Goal: Register for event/course

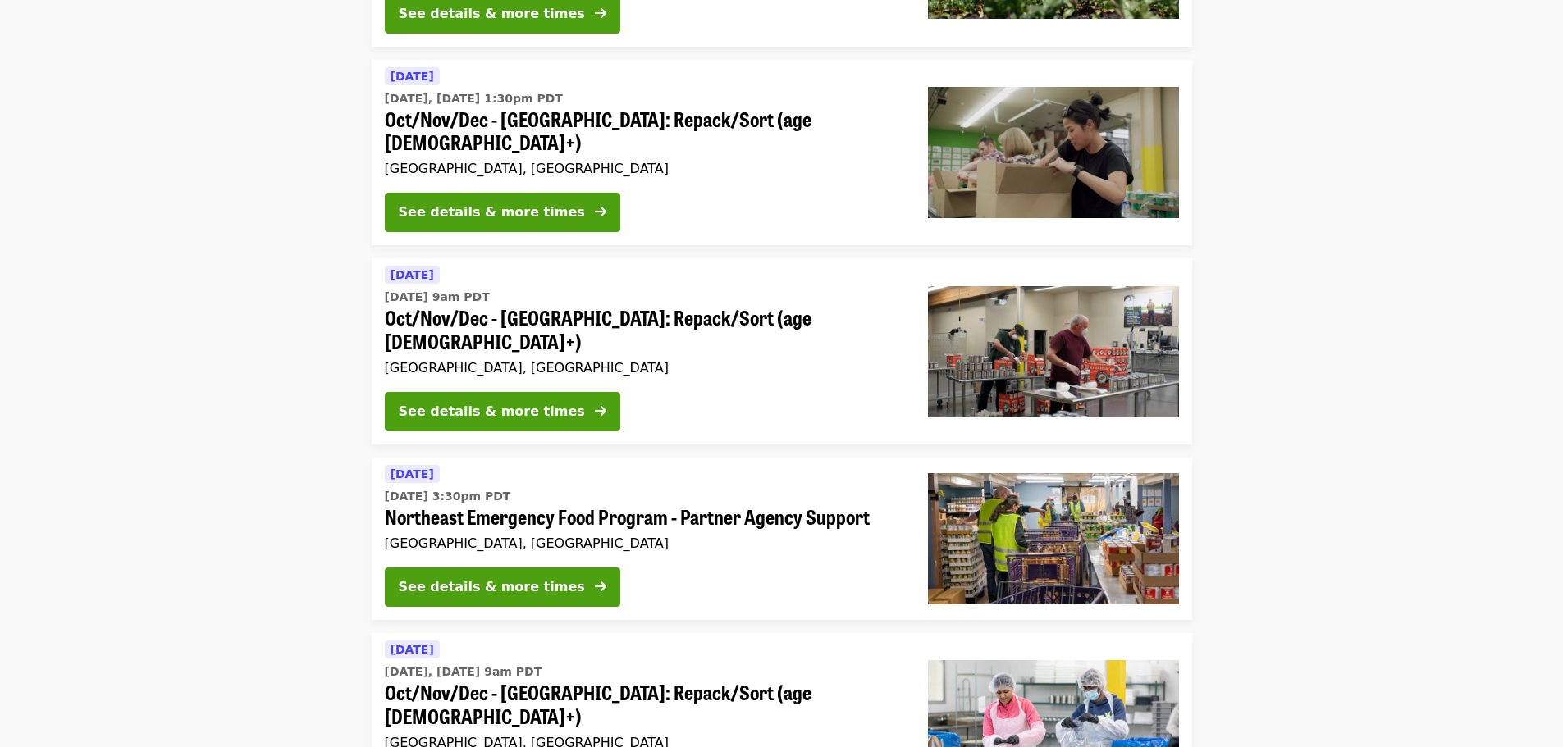
scroll to position [738, 0]
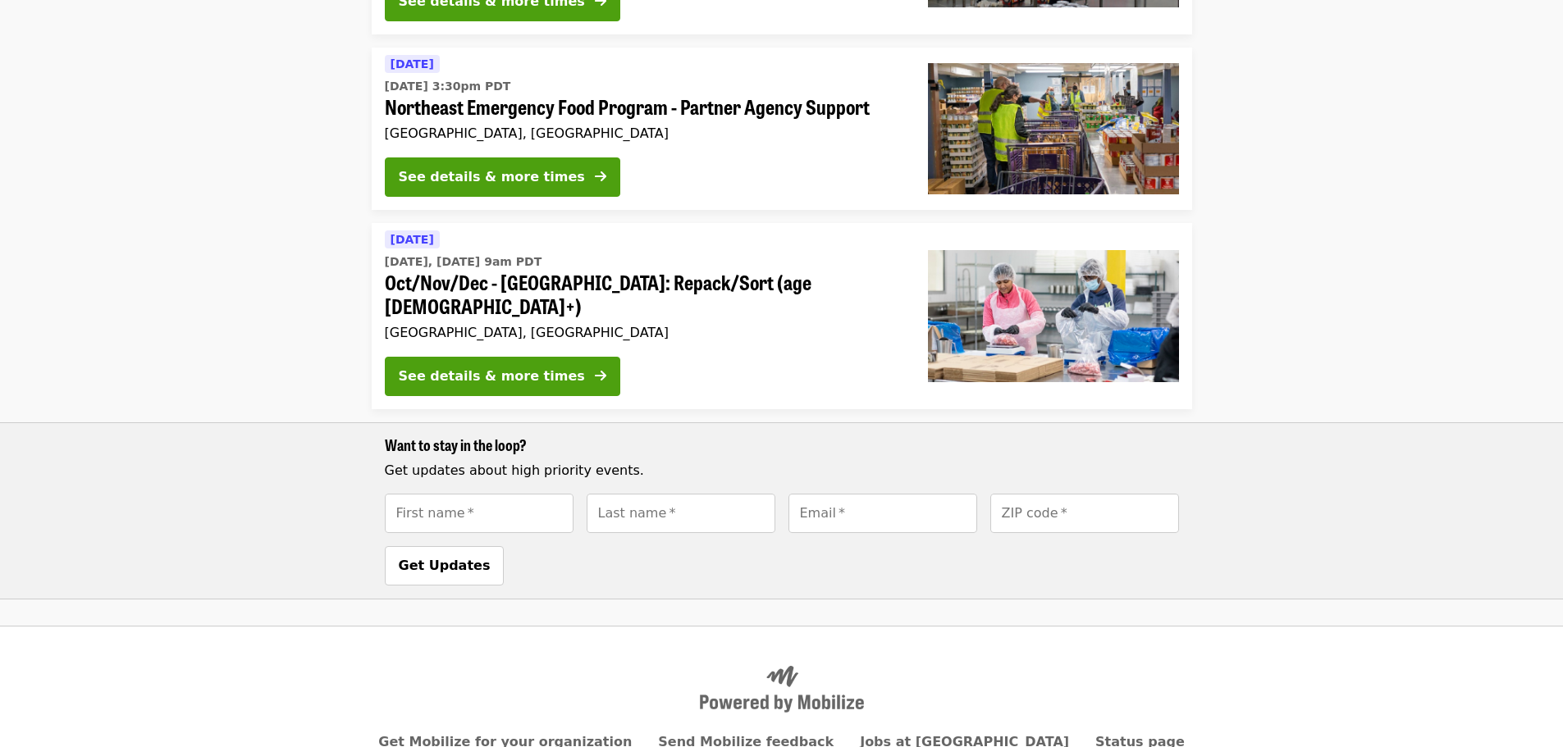
click at [629, 271] on span "Oct/Nov/Dec - [GEOGRAPHIC_DATA]: Repack/Sort (age [DEMOGRAPHIC_DATA]+)" at bounding box center [643, 295] width 517 height 48
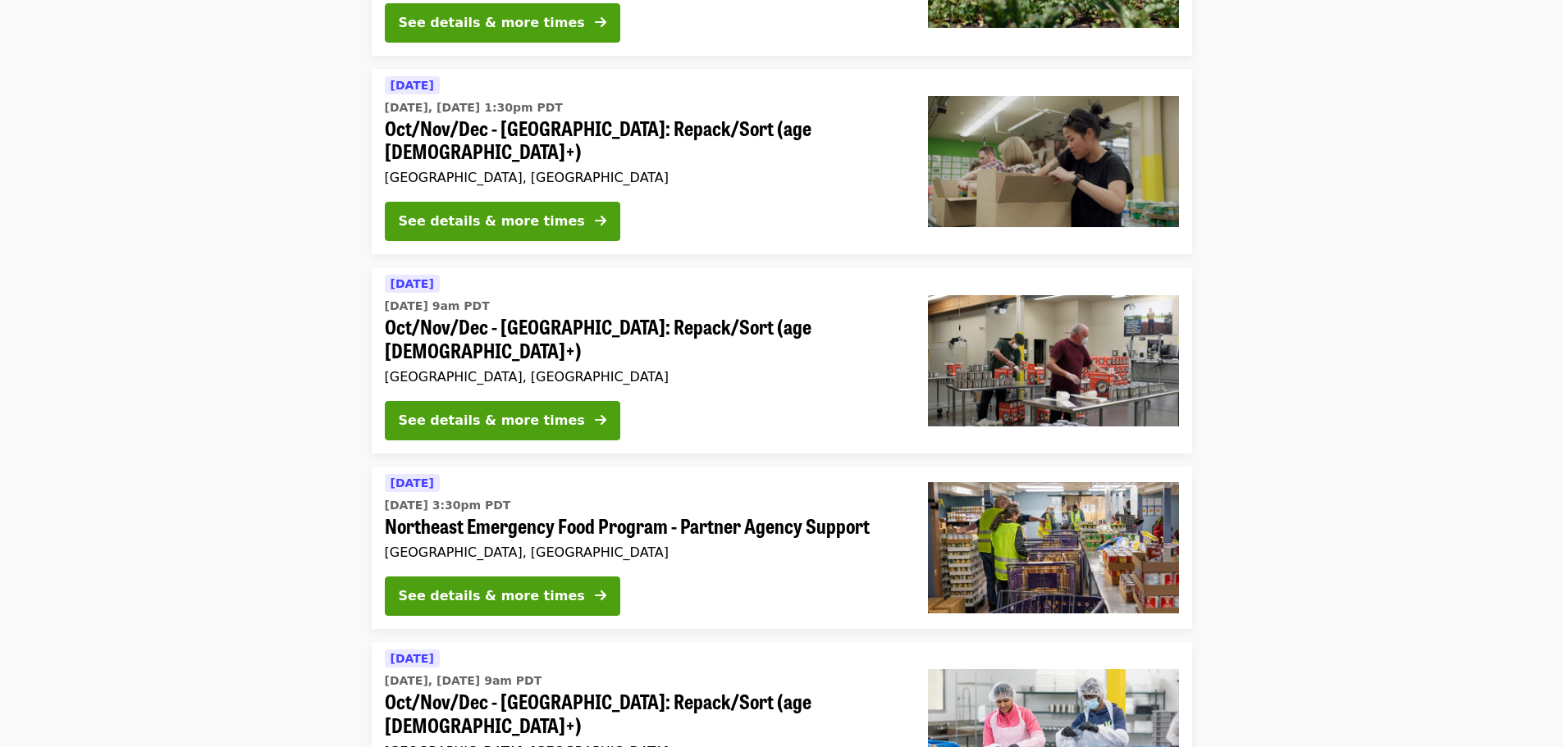
scroll to position [328, 0]
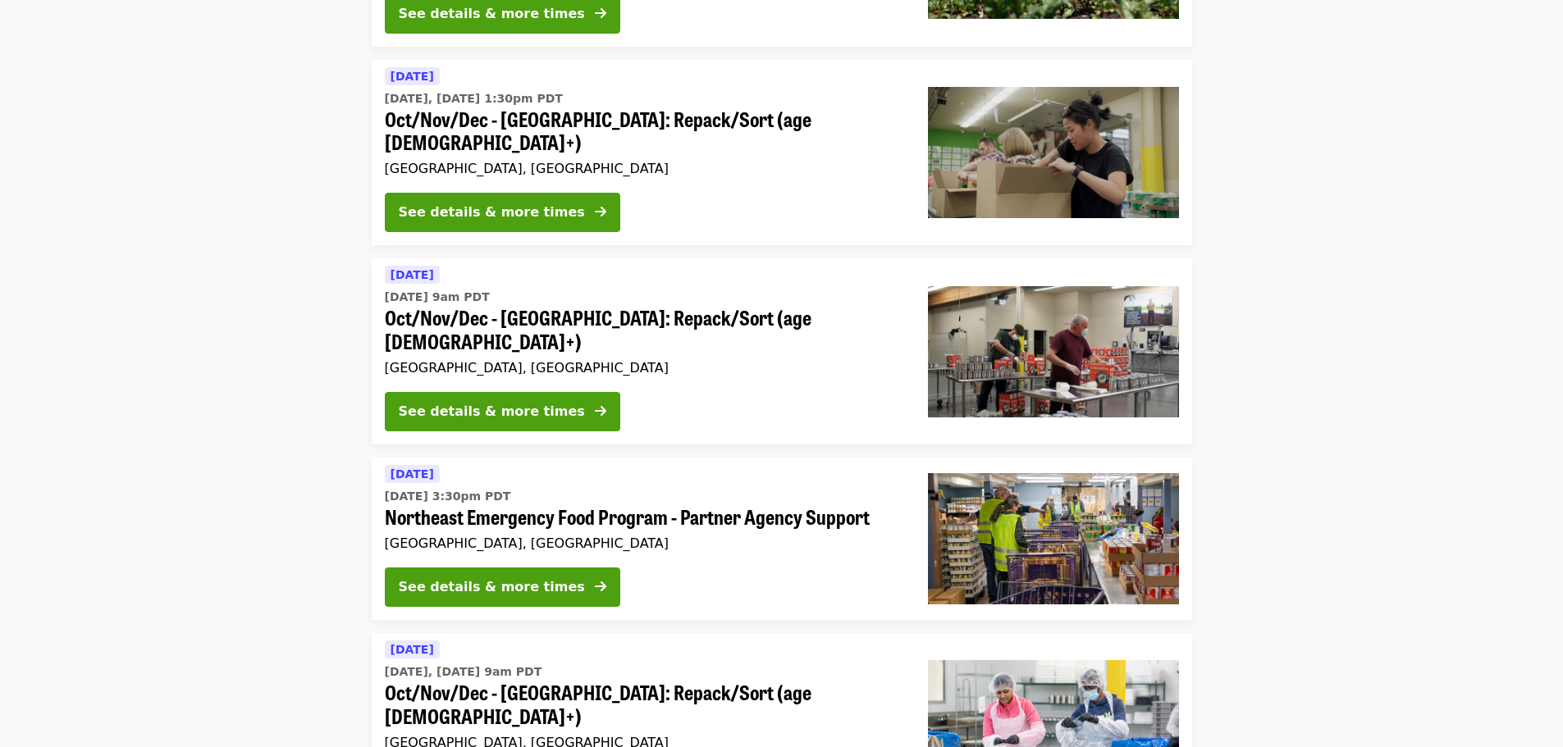
click at [563, 681] on span "Oct/Nov/Dec - [GEOGRAPHIC_DATA]: Repack/Sort (age [DEMOGRAPHIC_DATA]+)" at bounding box center [643, 705] width 517 height 48
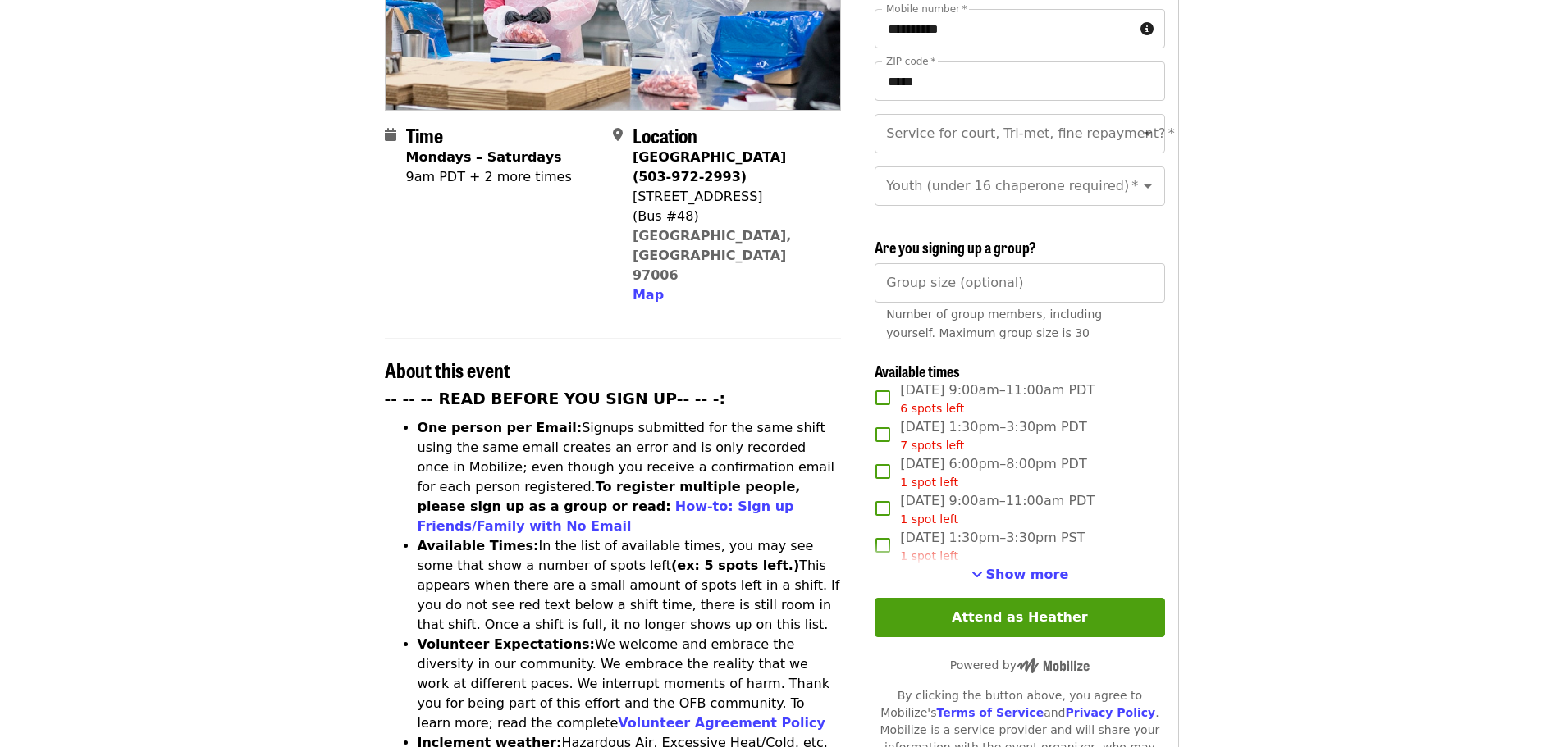
scroll to position [328, 0]
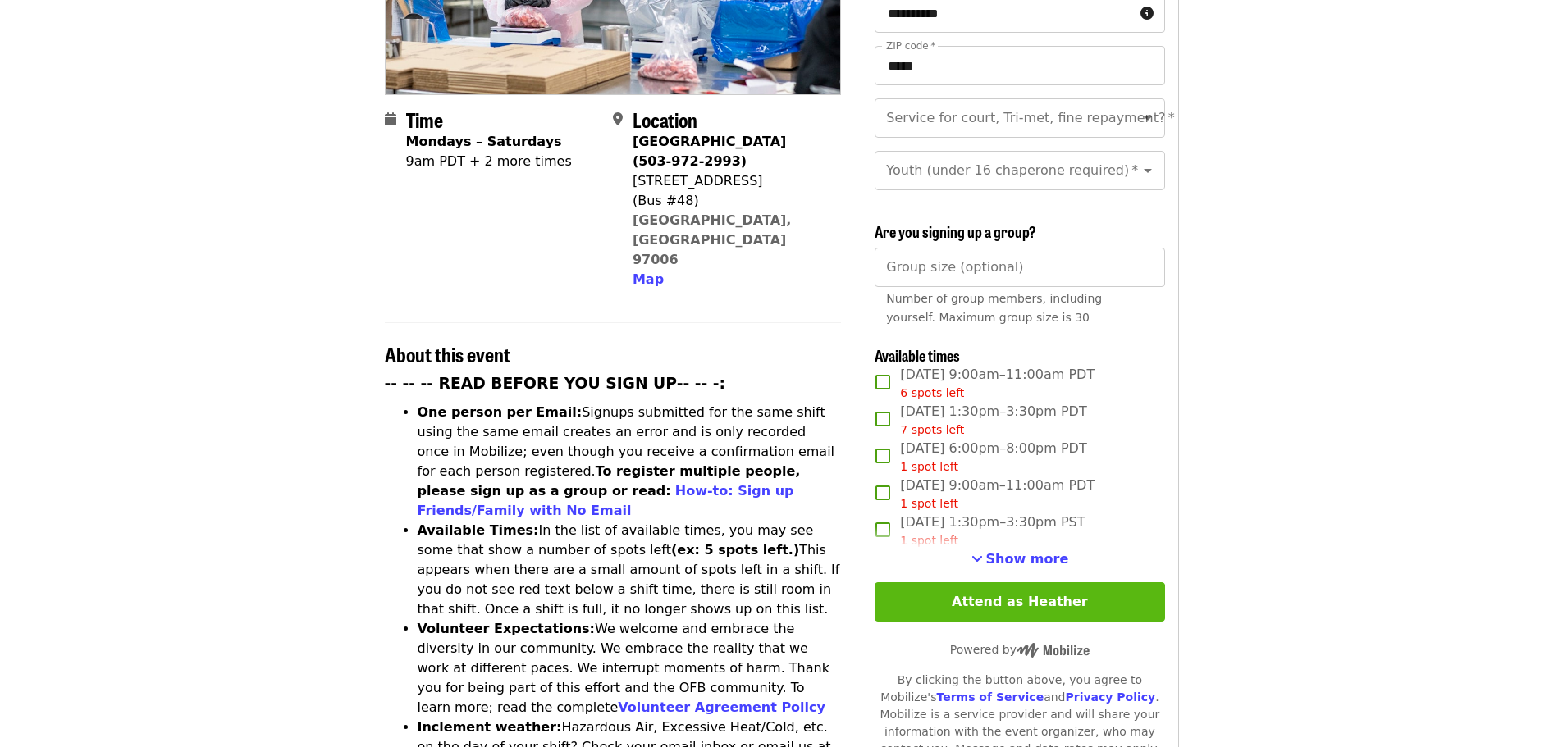
click at [1009, 605] on button "Attend as Heather" at bounding box center [1020, 601] width 290 height 39
click at [1012, 551] on span "Show more" at bounding box center [1027, 559] width 83 height 16
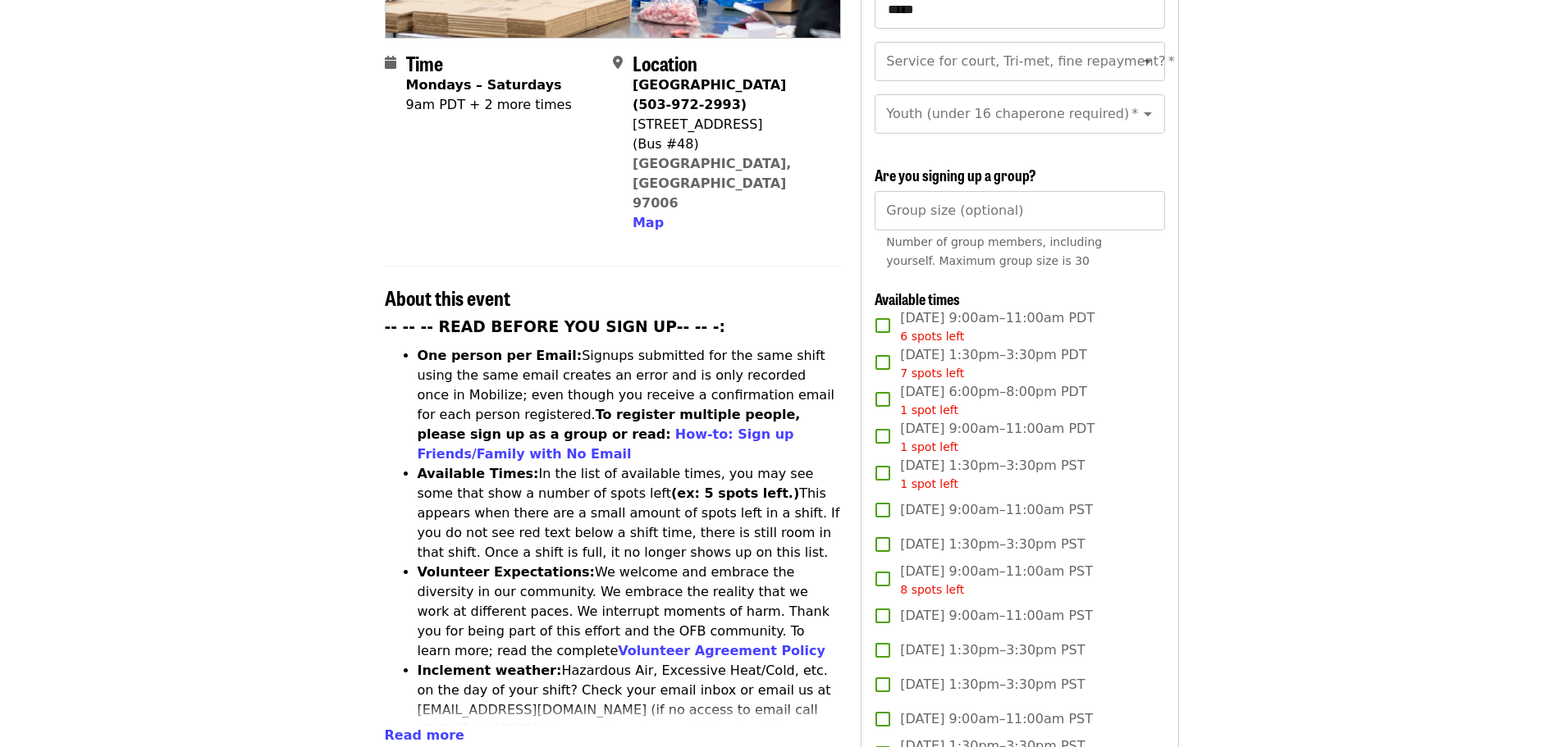
scroll to position [492, 0]
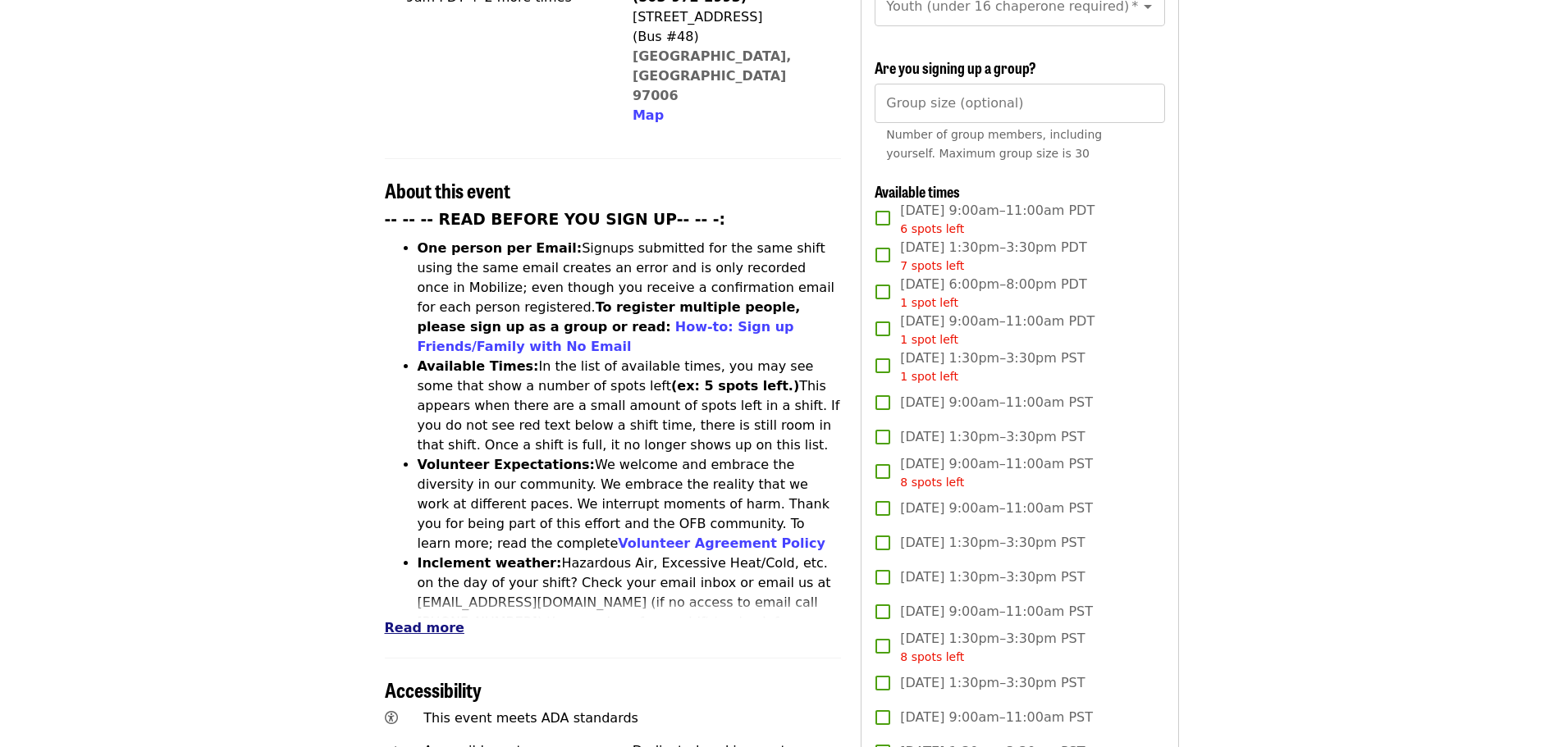
click at [417, 620] on span "Read more" at bounding box center [425, 628] width 80 height 16
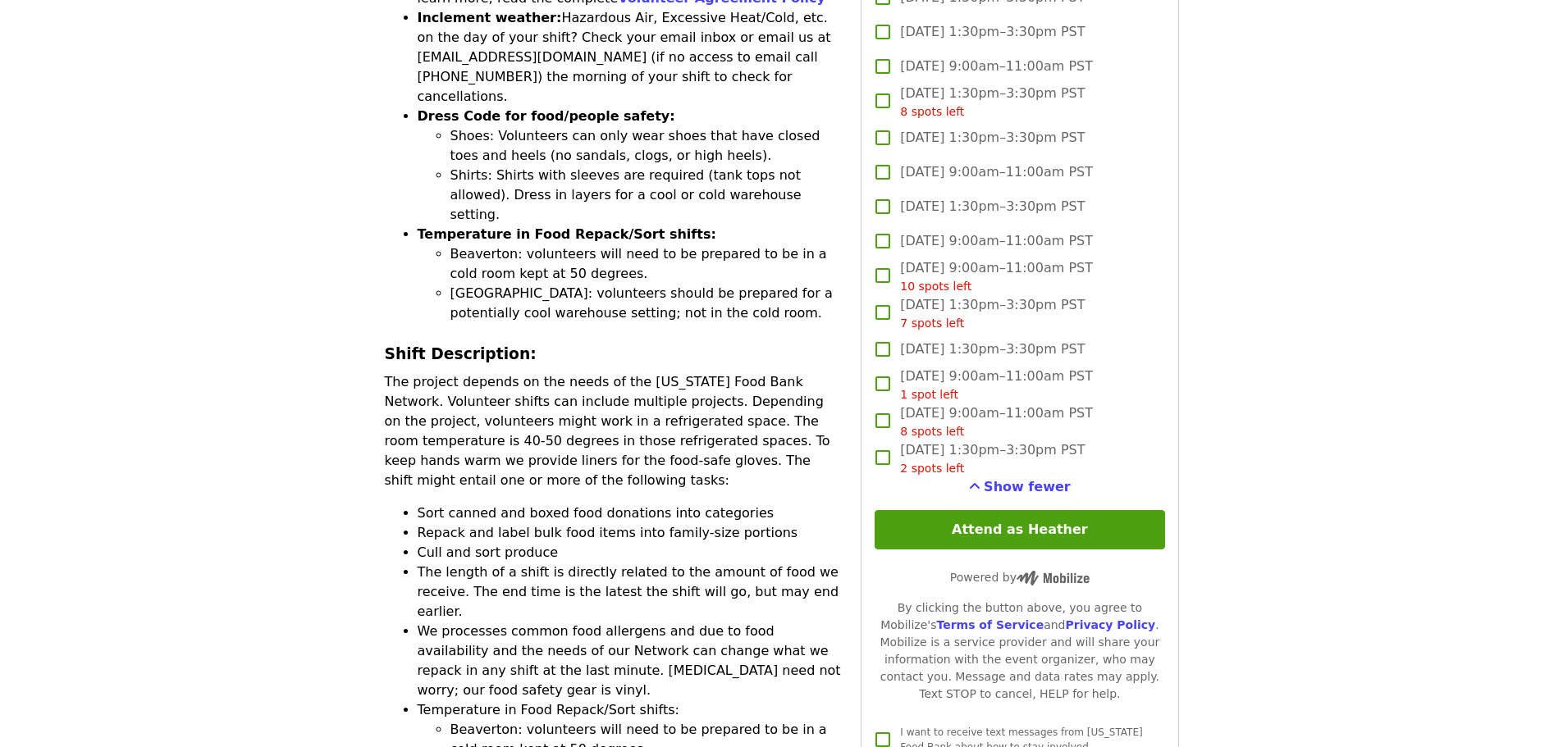
scroll to position [1066, 0]
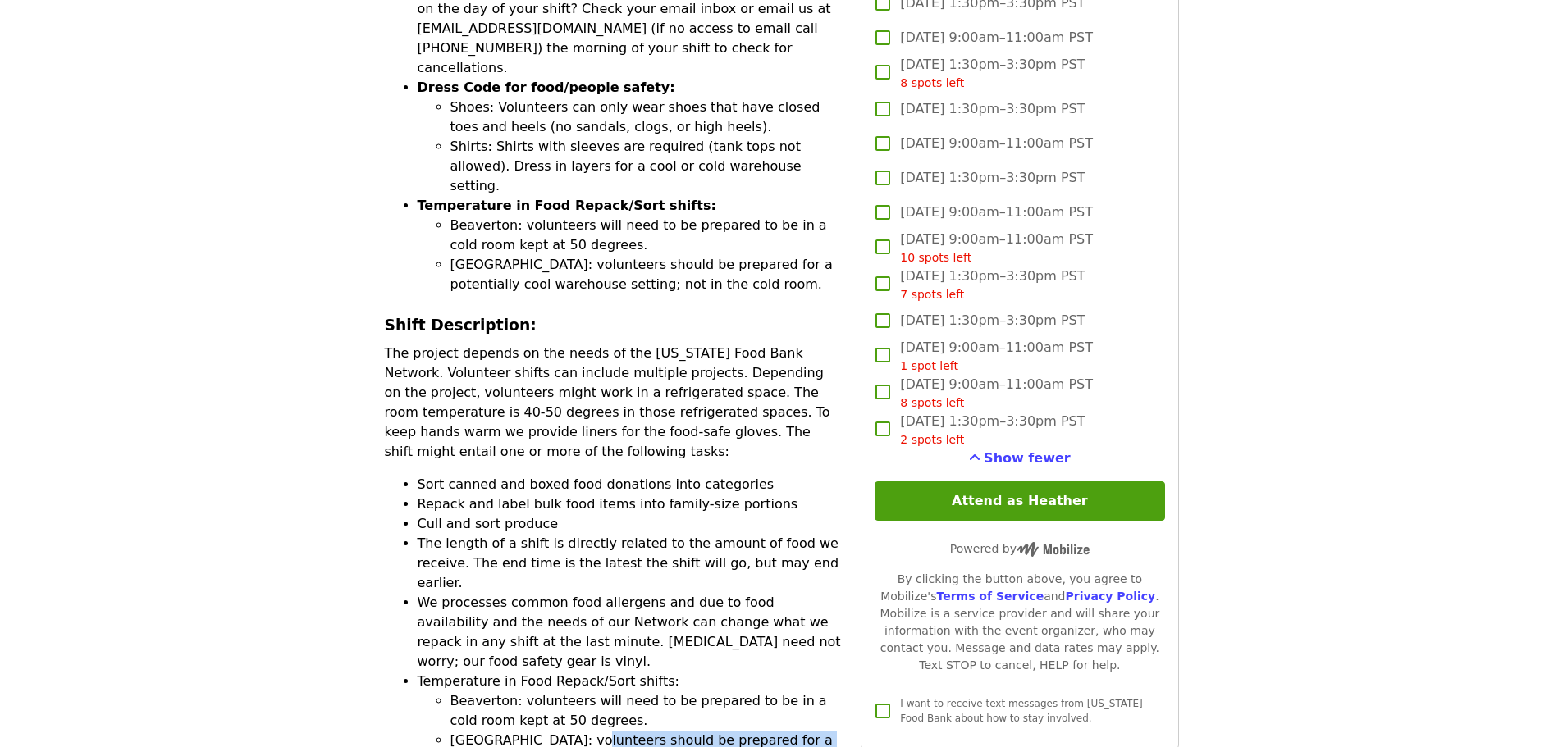
drag, startPoint x: 686, startPoint y: 591, endPoint x: 569, endPoint y: 579, distance: 117.1
click at [569, 731] on li "[GEOGRAPHIC_DATA]: volunteers should be prepared for a potentially cool warehou…" at bounding box center [645, 750] width 391 height 39
click at [493, 534] on li "The length of a shift is directly related to the amount of food we receive. The…" at bounding box center [630, 563] width 424 height 59
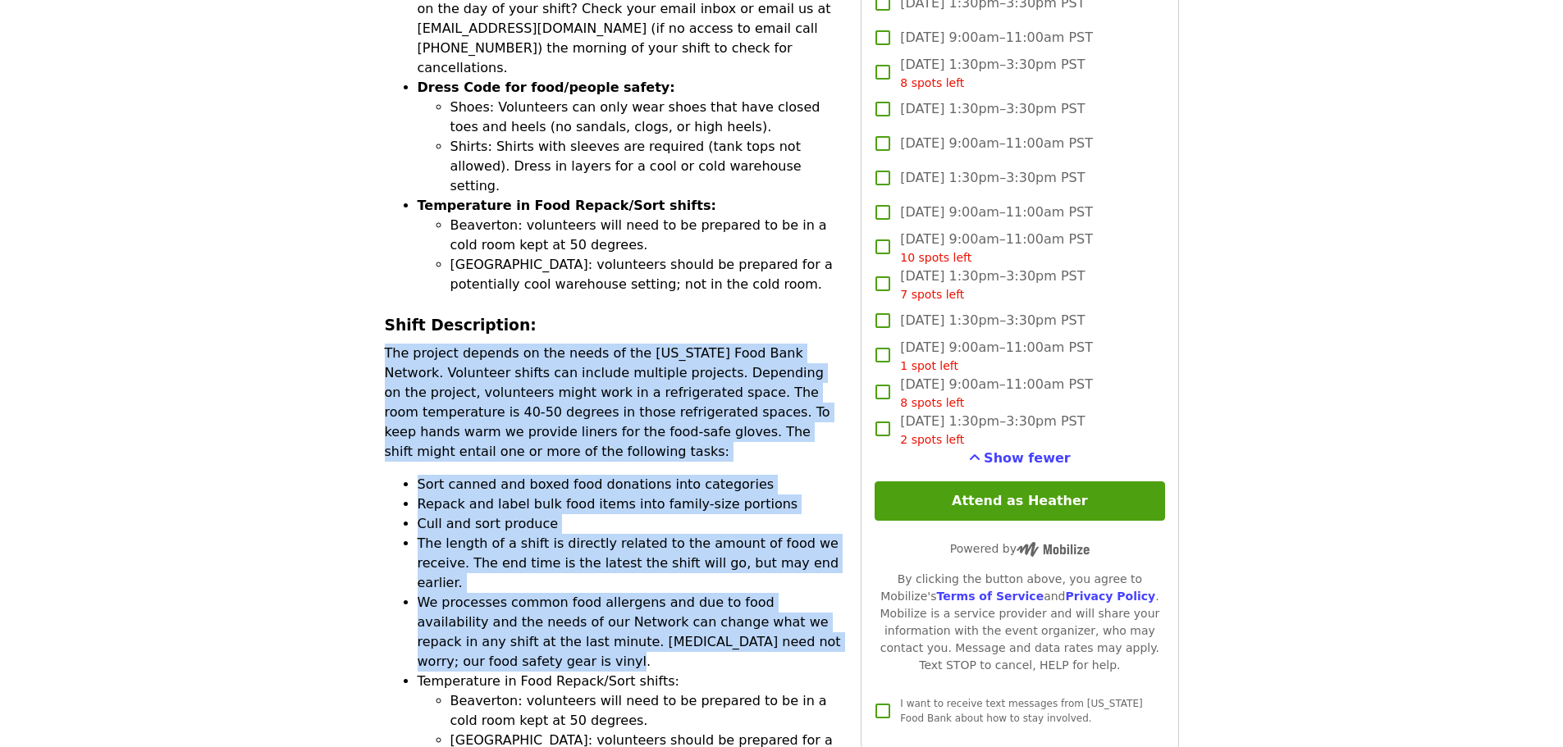
drag, startPoint x: 836, startPoint y: 493, endPoint x: 374, endPoint y: 231, distance: 530.8
copy div "The project depends on the needs of the [US_STATE] Food Bank Network. Volunteer…"
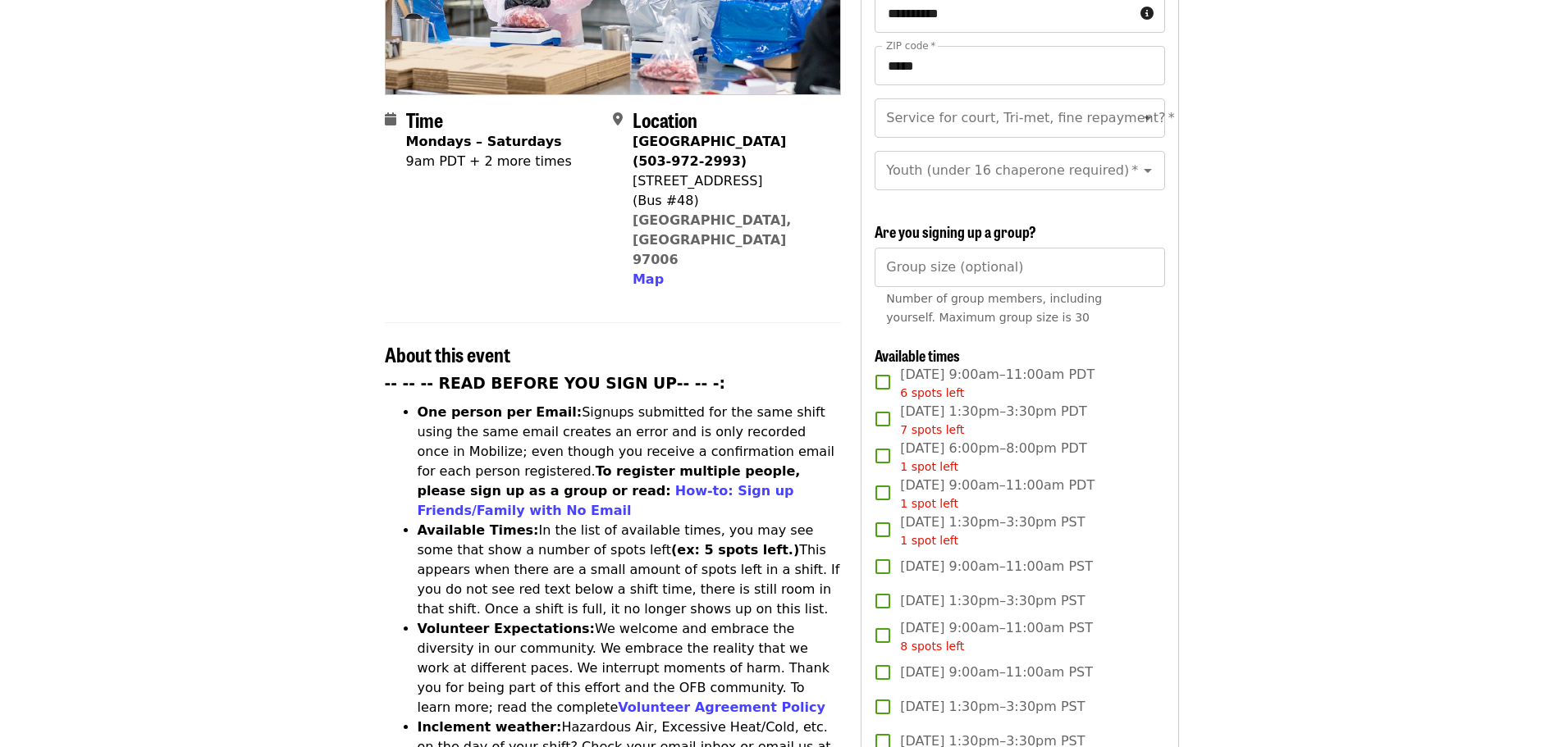
scroll to position [0, 0]
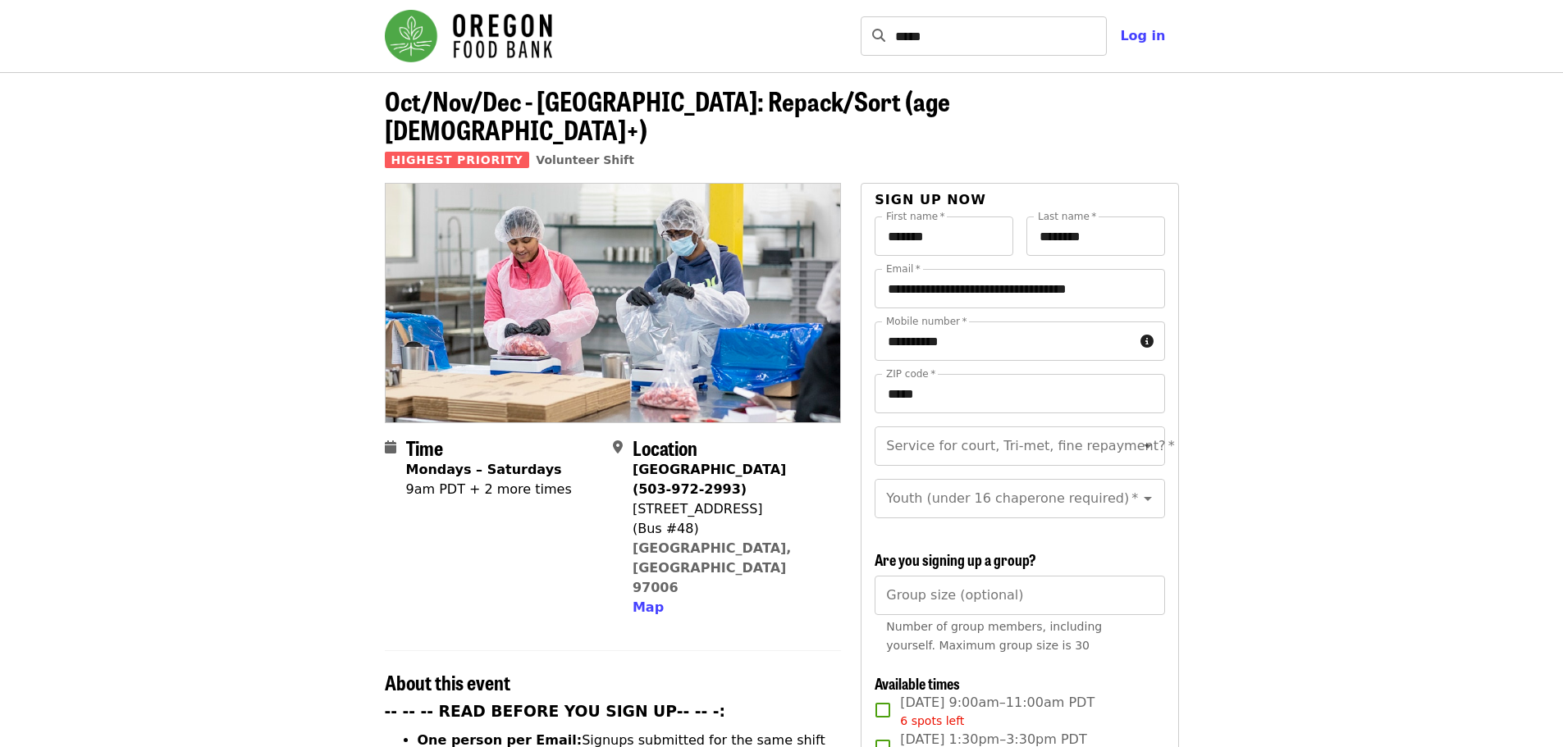
click at [508, 30] on img "Main navigation" at bounding box center [468, 36] width 167 height 53
